Goal: Information Seeking & Learning: Learn about a topic

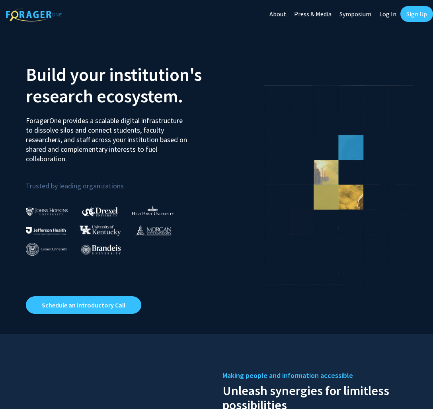
click at [286, 12] on link "About" at bounding box center [277, 14] width 25 height 28
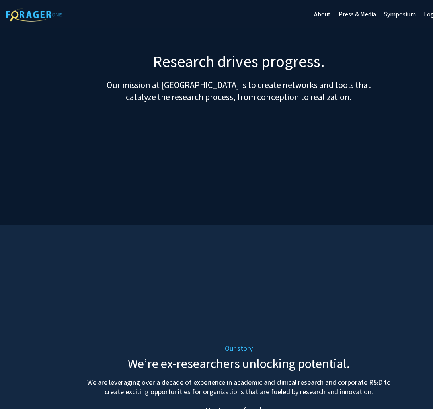
scroll to position [8, 0]
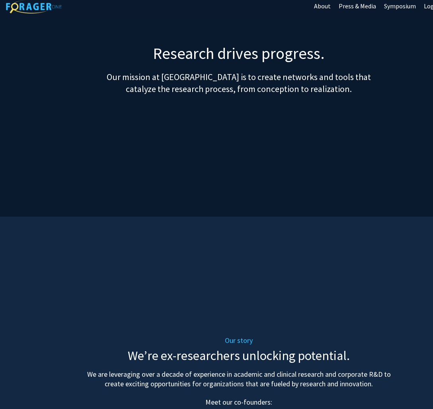
click at [200, 86] on p "Our mission at [GEOGRAPHIC_DATA] is to create networks and tools that catalyze …" at bounding box center [238, 83] width 477 height 24
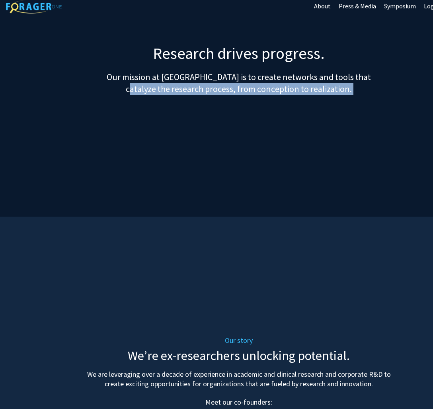
click at [200, 86] on p "Our mission at [GEOGRAPHIC_DATA] is to create networks and tools that catalyze …" at bounding box center [238, 83] width 477 height 24
click at [237, 99] on section "Research drives progress. Our mission at [GEOGRAPHIC_DATA] is to create network…" at bounding box center [238, 130] width 477 height 173
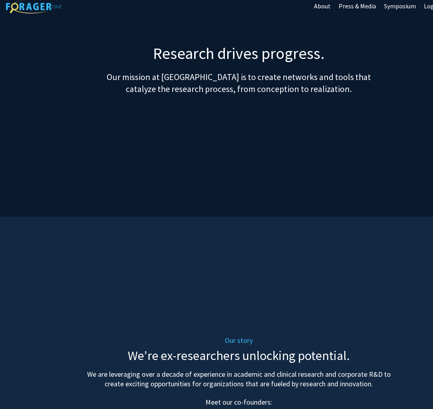
click at [365, 81] on p "Our mission at [GEOGRAPHIC_DATA] is to create networks and tools that catalyze …" at bounding box center [238, 83] width 477 height 24
drag, startPoint x: 360, startPoint y: 87, endPoint x: 224, endPoint y: 79, distance: 135.5
click at [224, 79] on p "Our mission at [GEOGRAPHIC_DATA] is to create networks and tools that catalyze …" at bounding box center [238, 83] width 477 height 24
copy p "is to create networks and tools that catalyze the research process, from concep…"
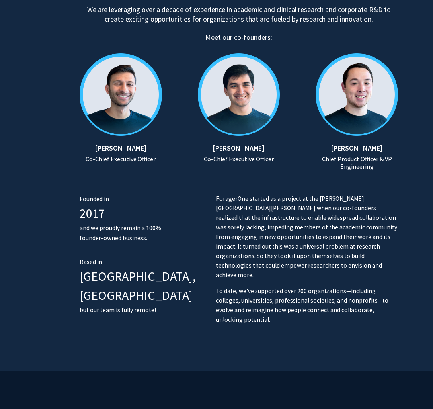
scroll to position [380, 0]
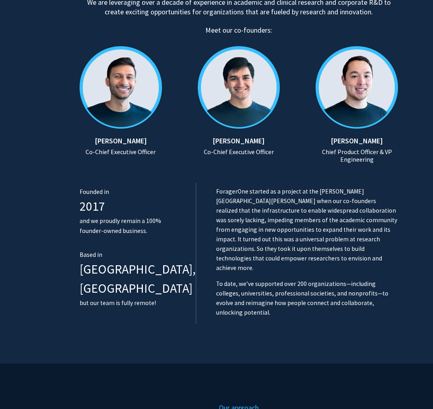
click at [290, 279] on p "To date, we’ve supported over 200 organizations—including colleges, universitie…" at bounding box center [307, 298] width 182 height 38
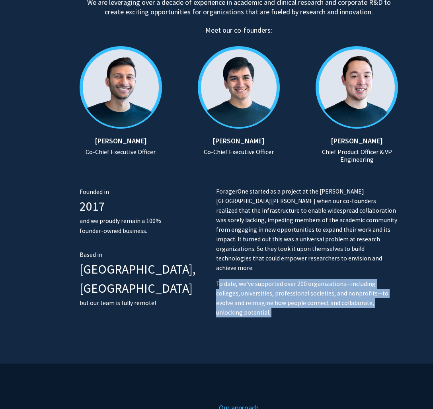
click at [290, 279] on p "To date, we’ve supported over 200 organizations—including colleges, universitie…" at bounding box center [307, 298] width 182 height 38
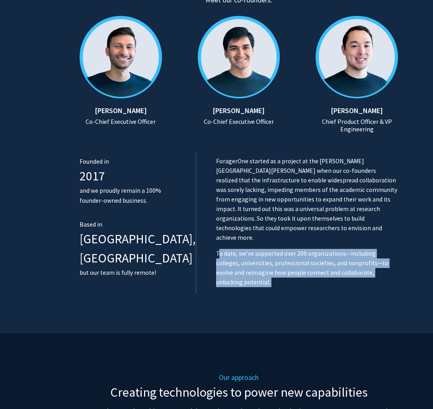
click at [292, 267] on div "Our story We’re ex-researchers unlocking potential. We are leveraging over a de…" at bounding box center [239, 113] width 318 height 439
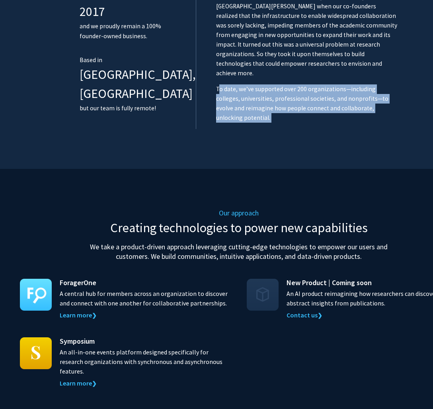
scroll to position [499, 0]
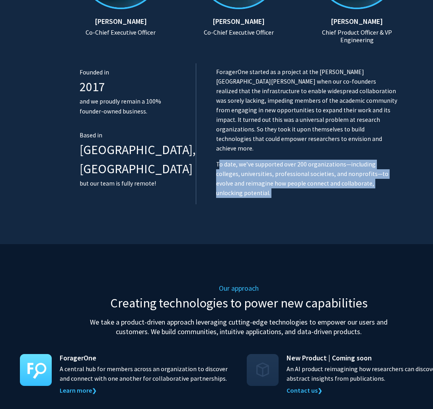
click at [278, 136] on div "ForagerOne started as a project at the [PERSON_NAME][GEOGRAPHIC_DATA][PERSON_NA…" at bounding box center [297, 133] width 202 height 141
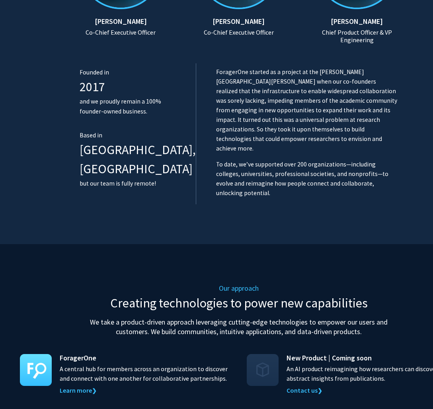
drag, startPoint x: 201, startPoint y: 144, endPoint x: 382, endPoint y: 164, distance: 181.4
click at [382, 164] on p "To date, we’ve supported over 200 organizations—including colleges, universitie…" at bounding box center [307, 179] width 182 height 38
copy p "To date, we’ve supported over 200 organizations—including colleges, universitie…"
click at [294, 244] on div "Our approach Creating technologies to power new capabilities We take a product-…" at bounding box center [239, 373] width 438 height 259
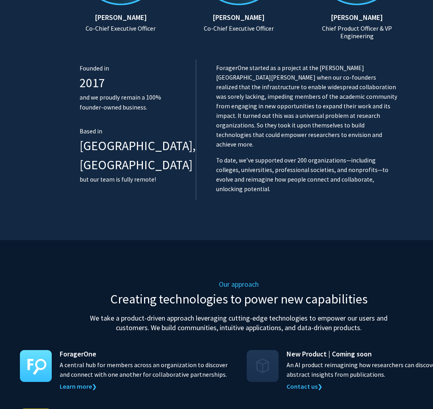
scroll to position [524, 0]
